Goal: Task Accomplishment & Management: Use online tool/utility

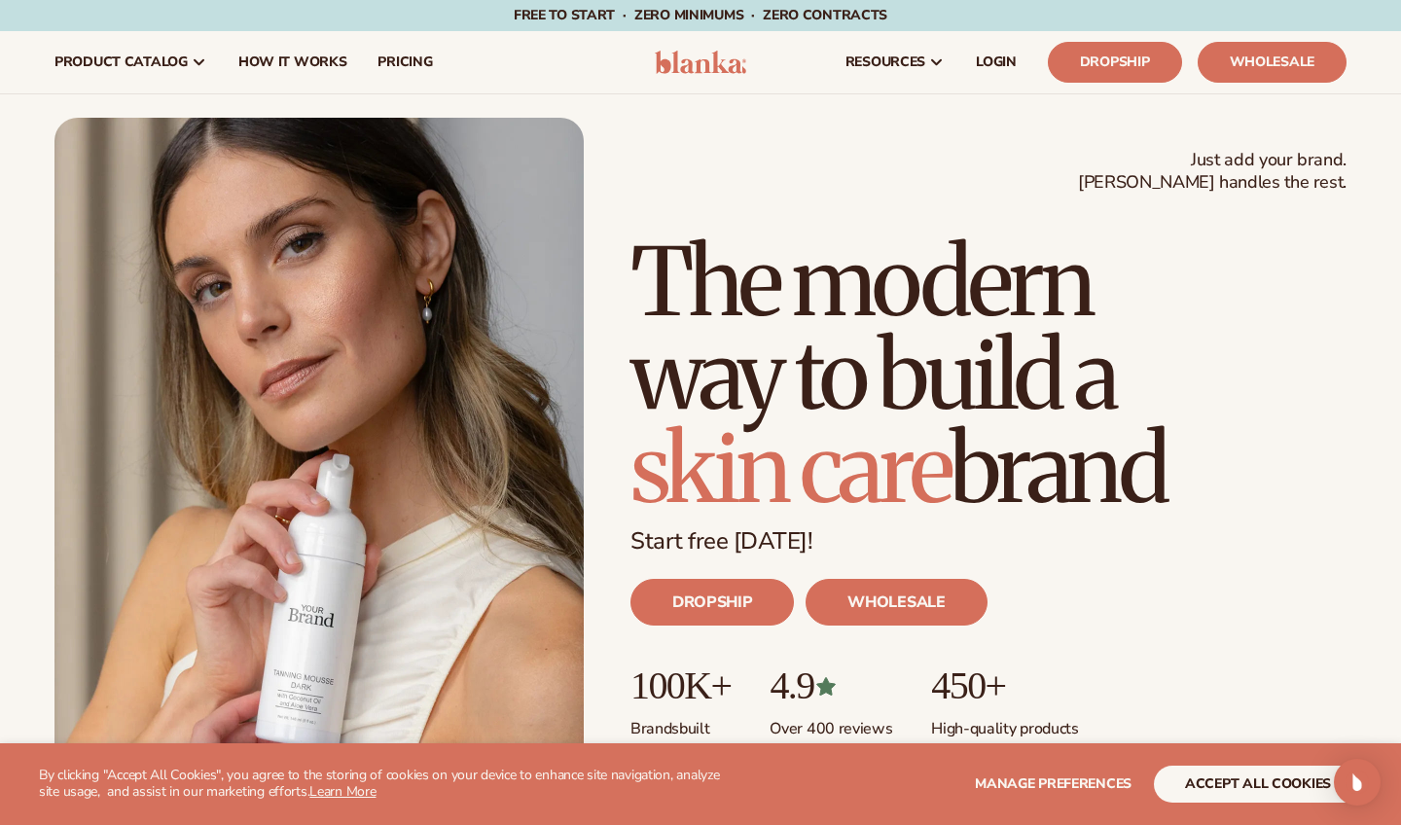
click at [1243, 790] on button "accept all cookies" at bounding box center [1258, 783] width 208 height 37
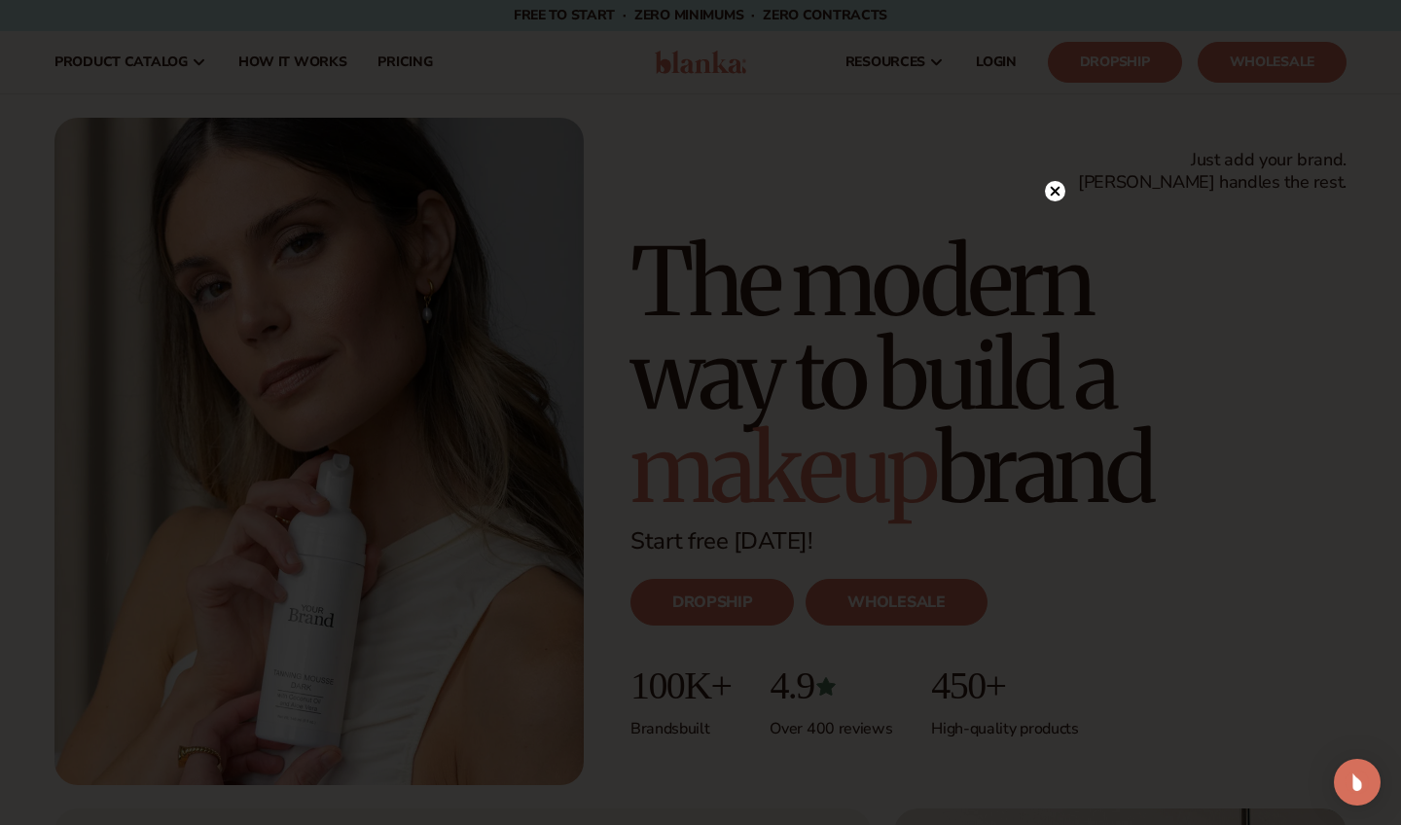
click at [1056, 187] on circle at bounding box center [1055, 191] width 20 height 20
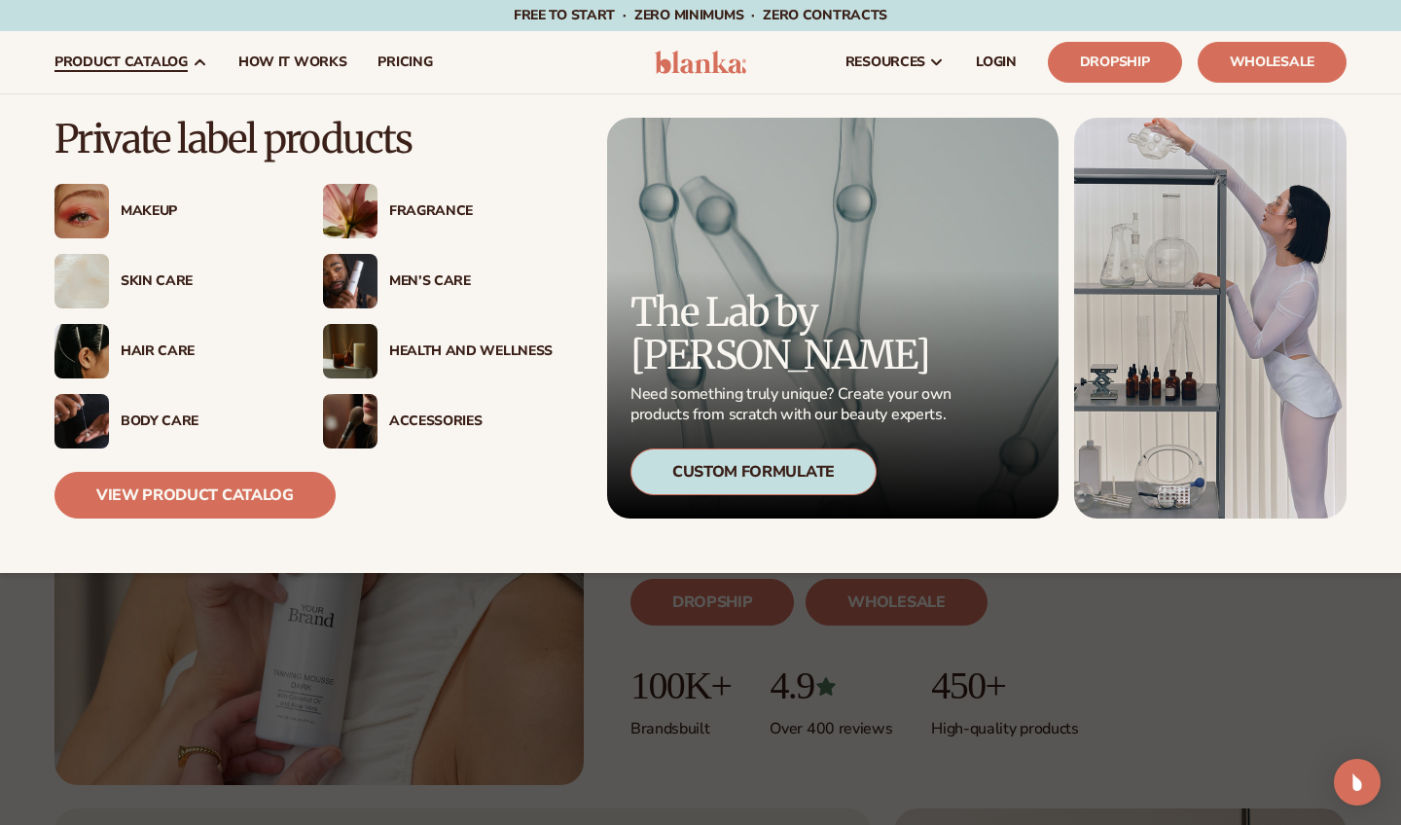
click at [142, 273] on div "Skin Care" at bounding box center [202, 281] width 163 height 17
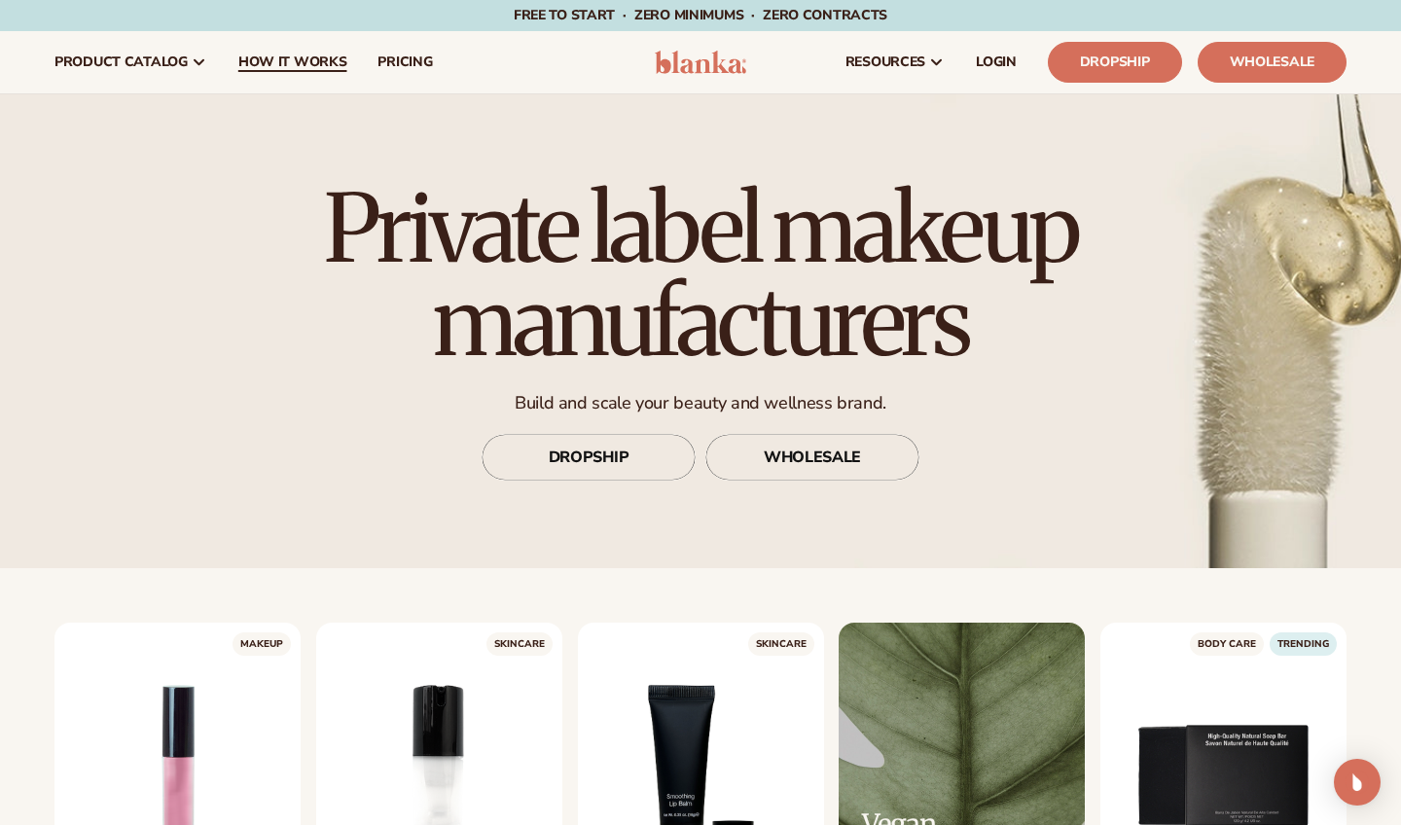
click at [285, 60] on span "How It Works" at bounding box center [292, 62] width 109 height 16
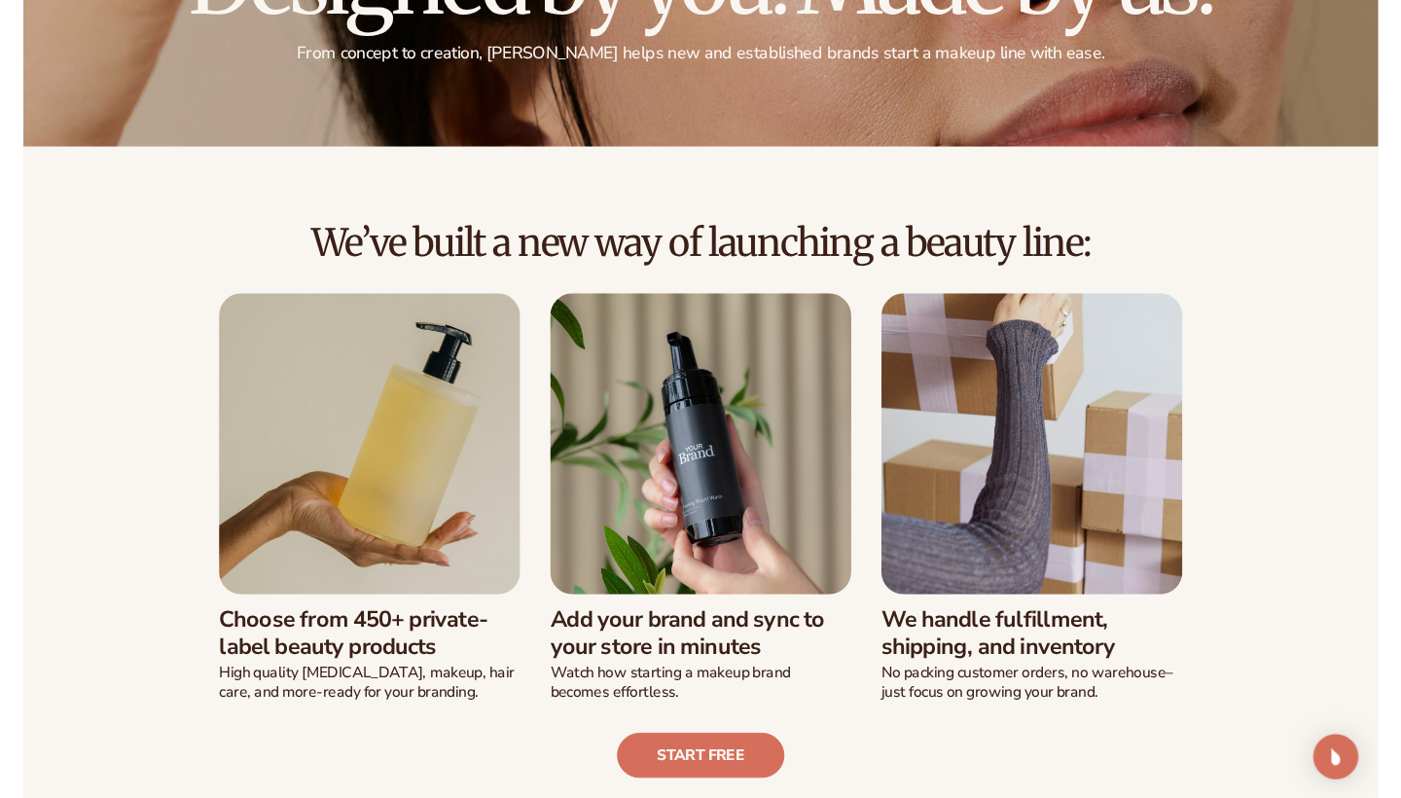
scroll to position [339, 0]
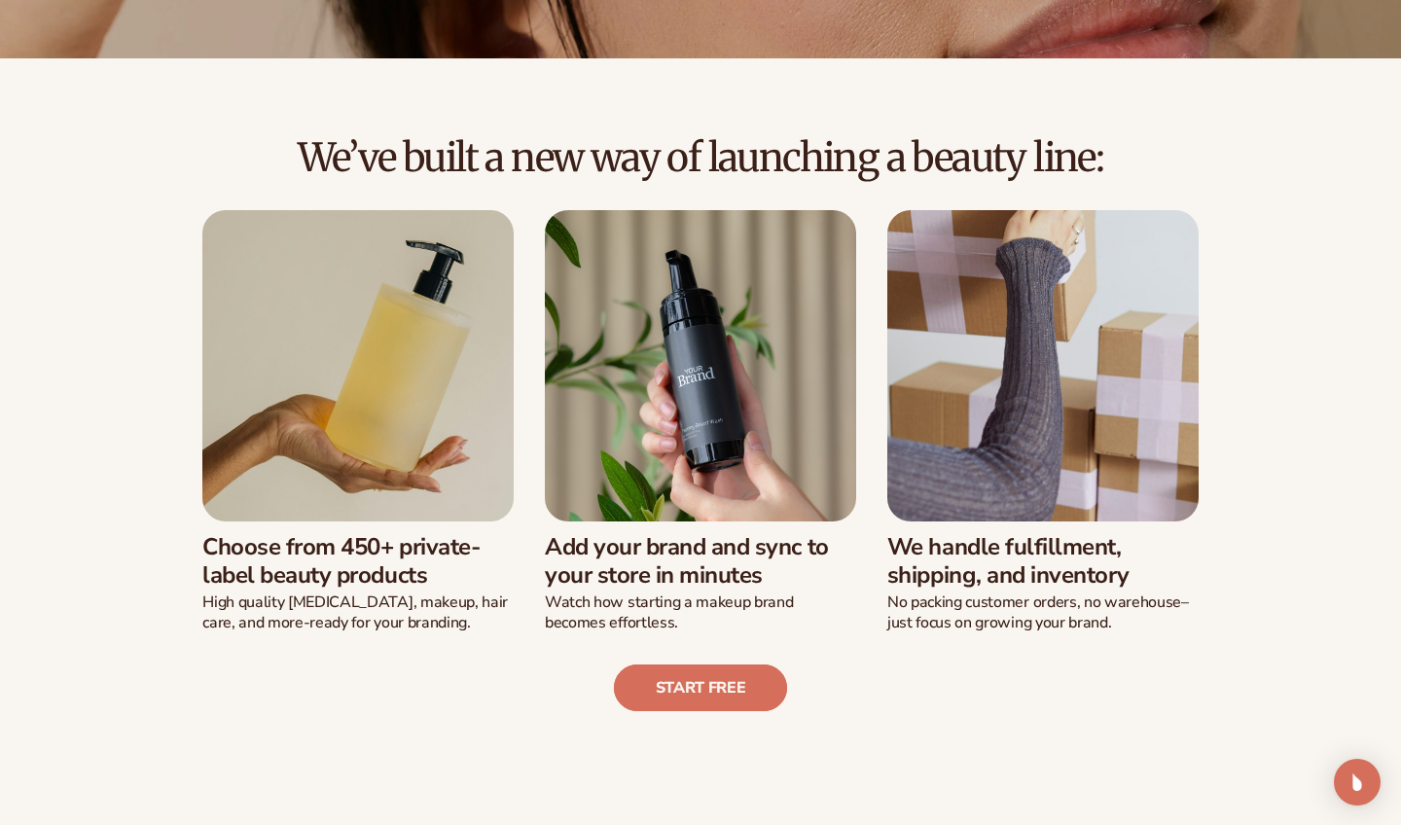
click at [719, 685] on link "Start free" at bounding box center [701, 687] width 174 height 47
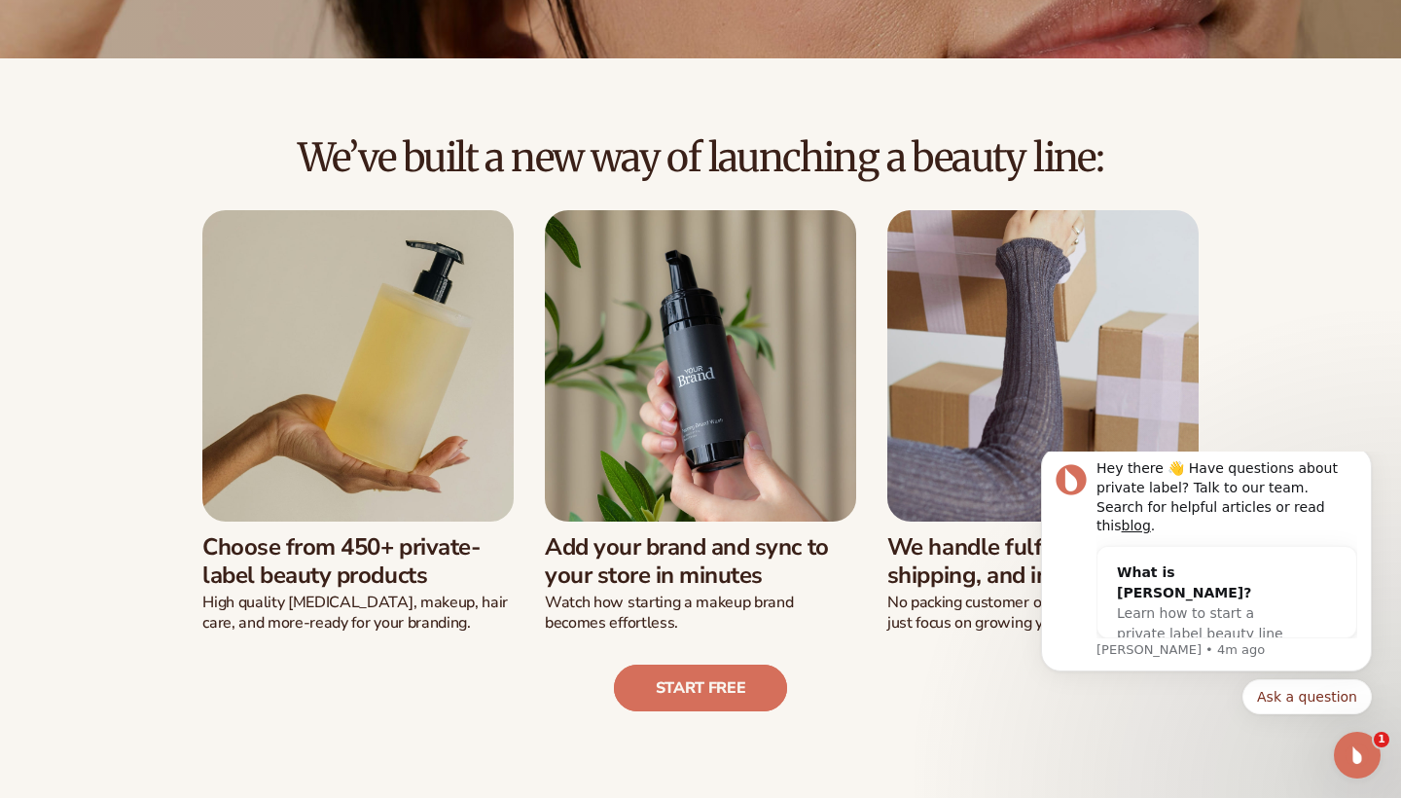
scroll to position [0, 0]
